Goal: Check status: Check status

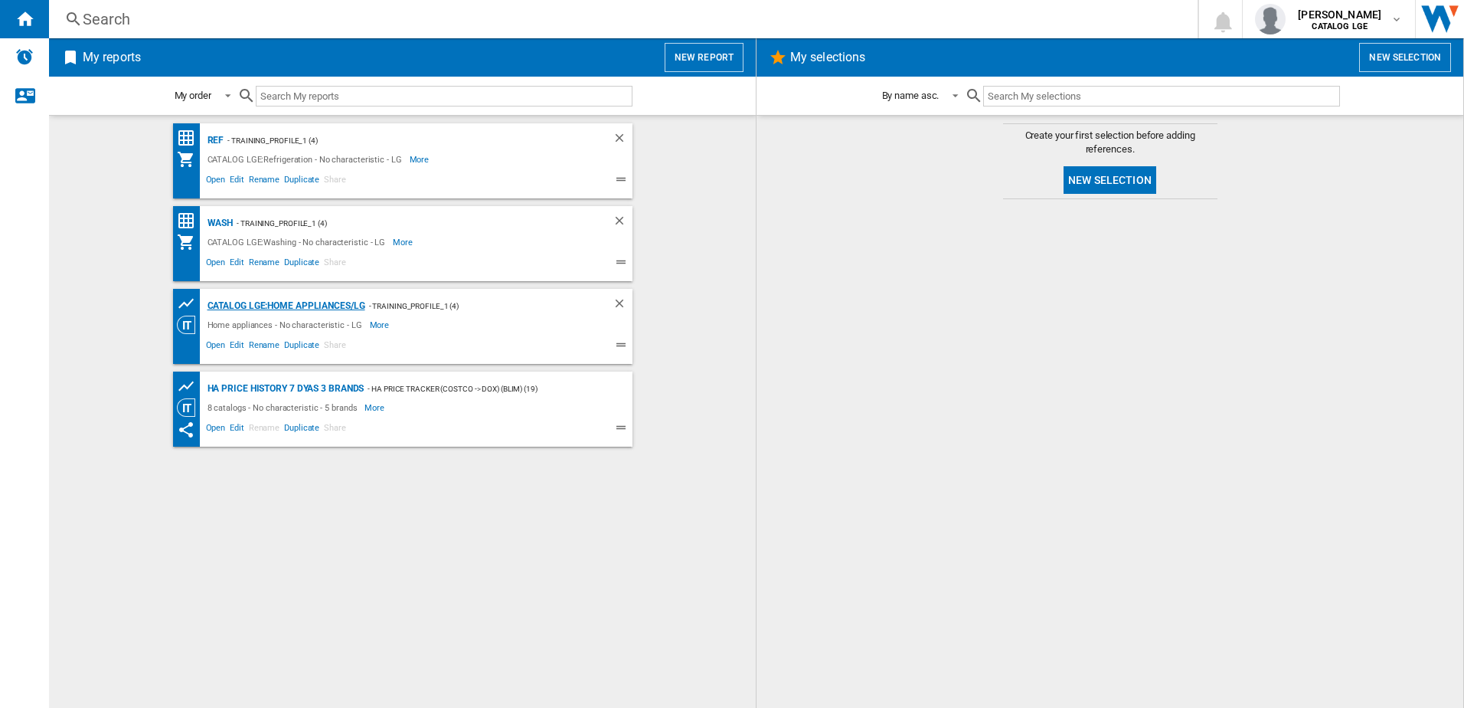
click at [302, 304] on div "CATALOG LGE:Home appliances/LG" at bounding box center [285, 305] width 162 height 19
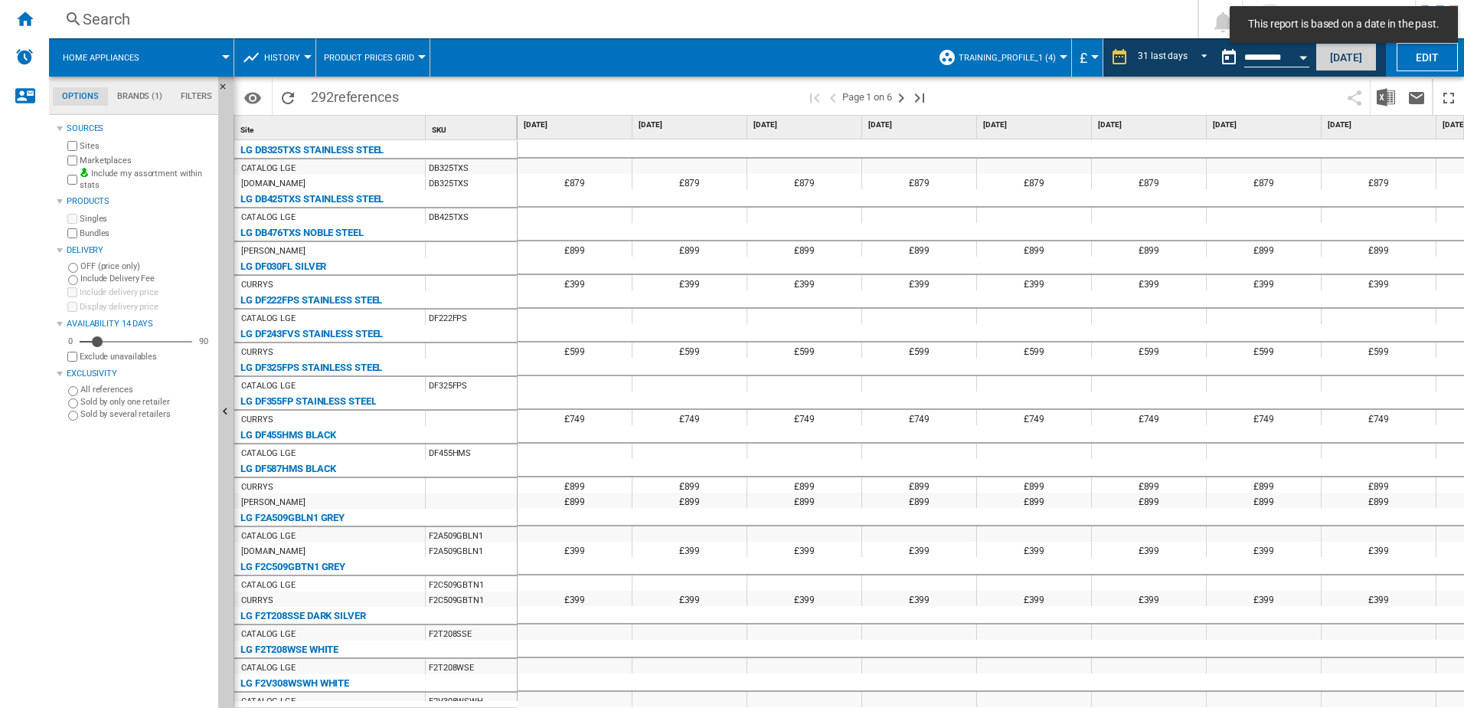
click at [1336, 59] on button "[DATE]" at bounding box center [1346, 57] width 61 height 28
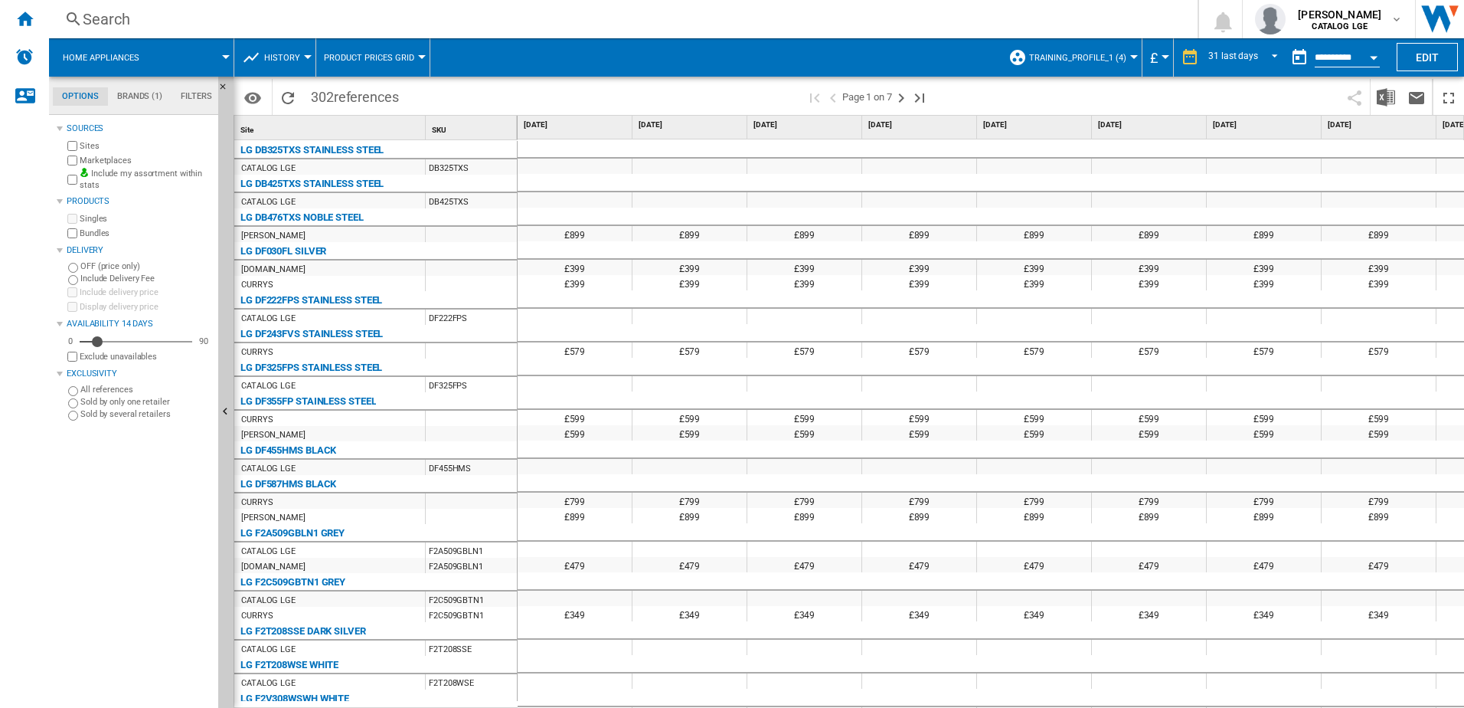
click at [1132, 57] on div at bounding box center [1134, 57] width 8 height 4
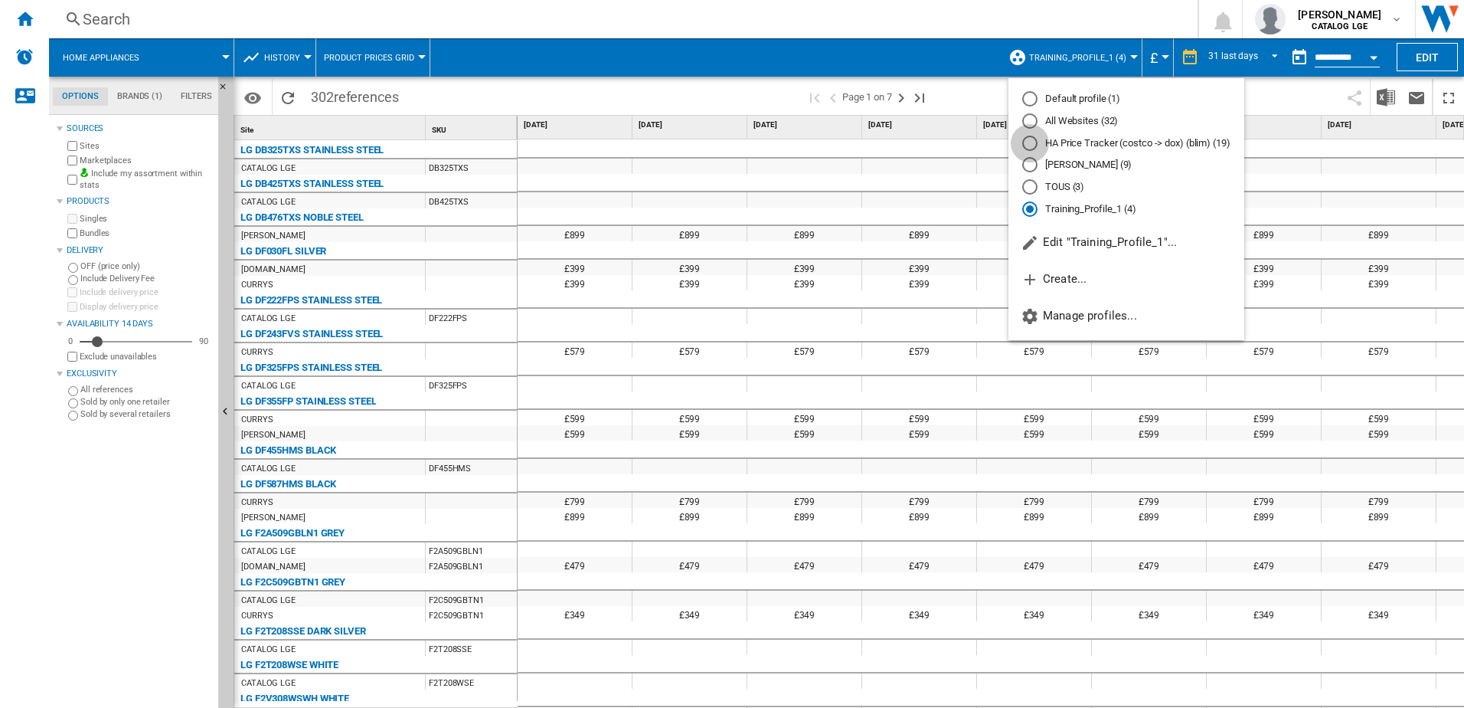
click at [1028, 144] on div "HA Price Tracker (costco -> dox) (blim) (19)" at bounding box center [1029, 143] width 15 height 15
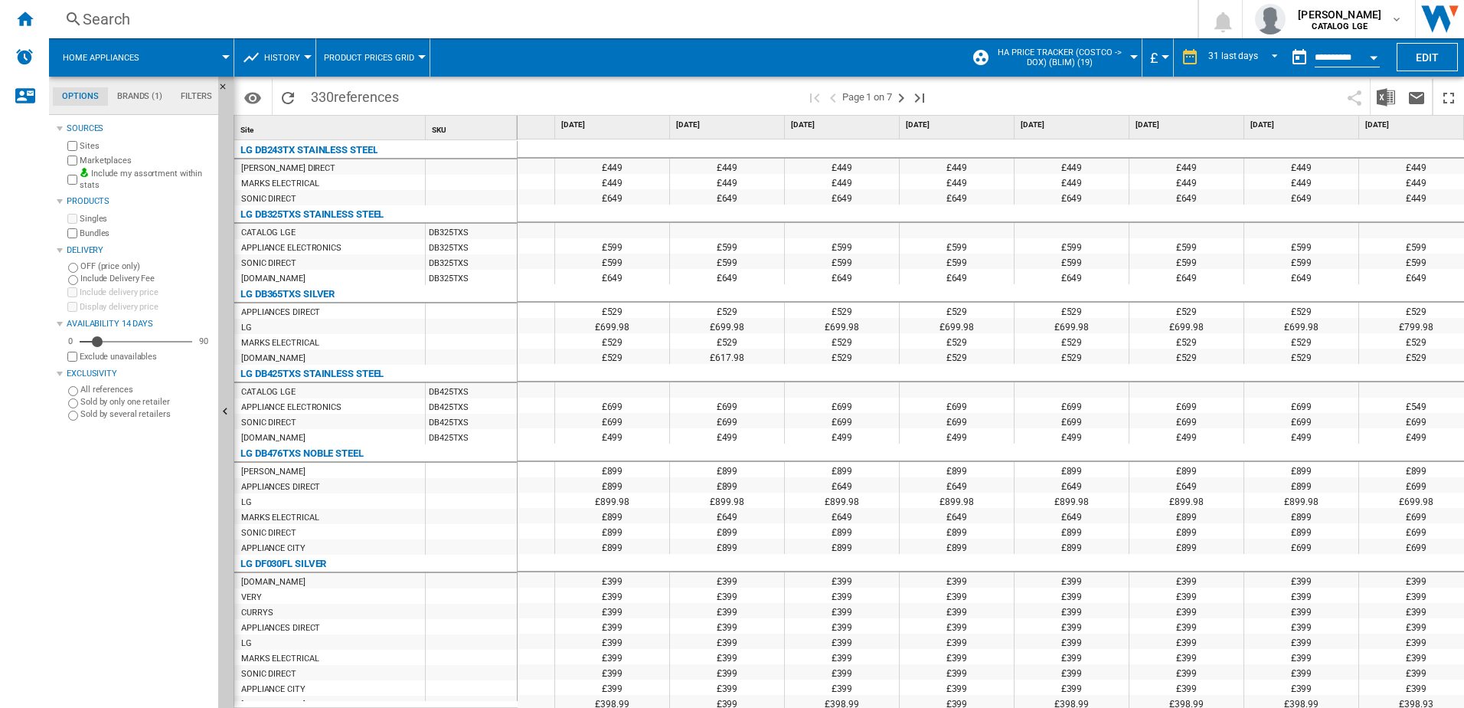
scroll to position [0, 578]
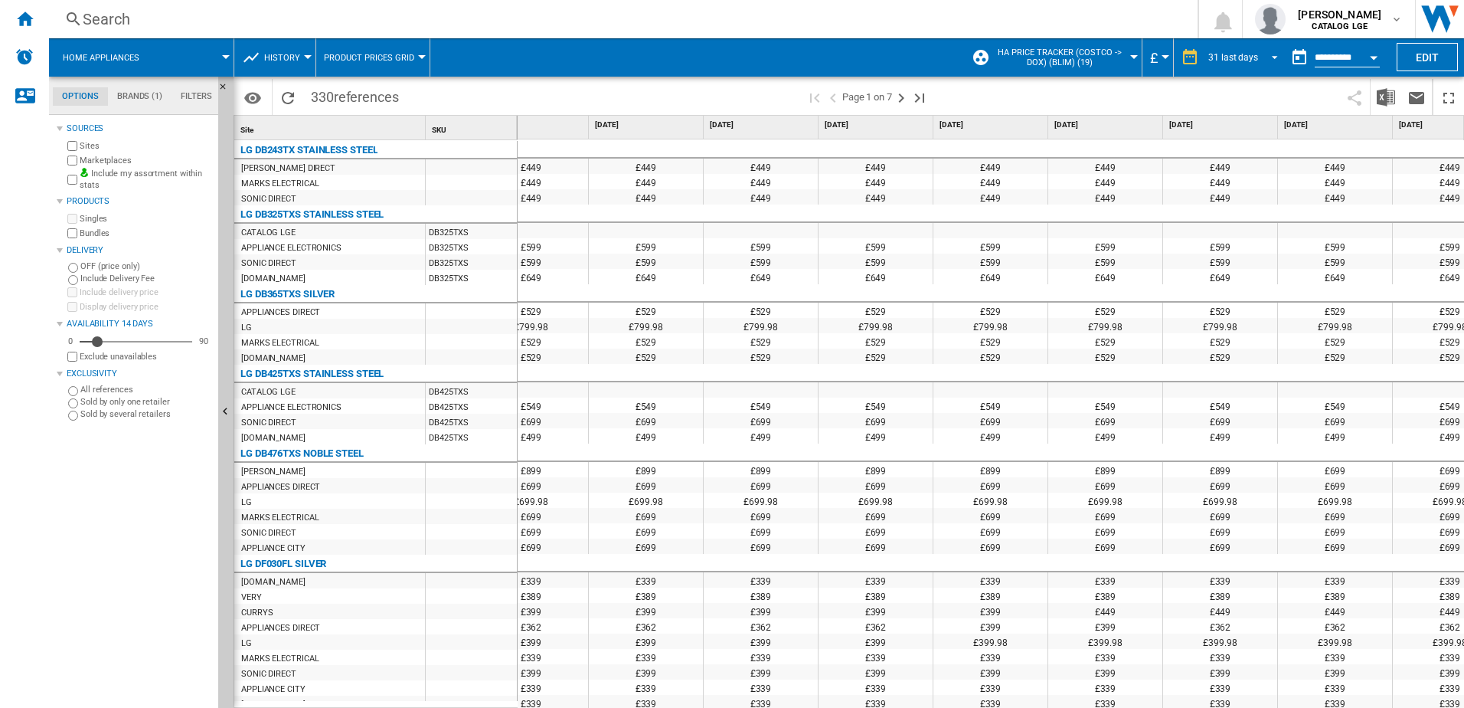
click at [1270, 54] on span "REPORTS.WIZARD.STEPS.REPORT.STEPS.REPORT_OPTIONS.PERIOD: 31 last days" at bounding box center [1270, 56] width 18 height 14
click at [1249, 52] on div "7 last days" at bounding box center [1229, 53] width 44 height 13
